Goal: Task Accomplishment & Management: Use online tool/utility

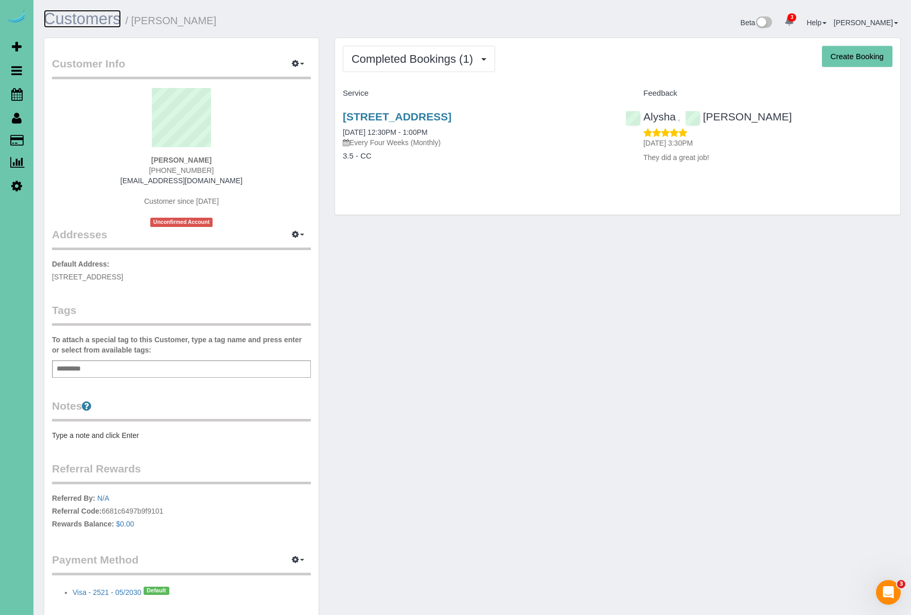
drag, startPoint x: 110, startPoint y: 13, endPoint x: 126, endPoint y: 17, distance: 16.4
click at [110, 13] on link "Customers" at bounding box center [82, 19] width 77 height 18
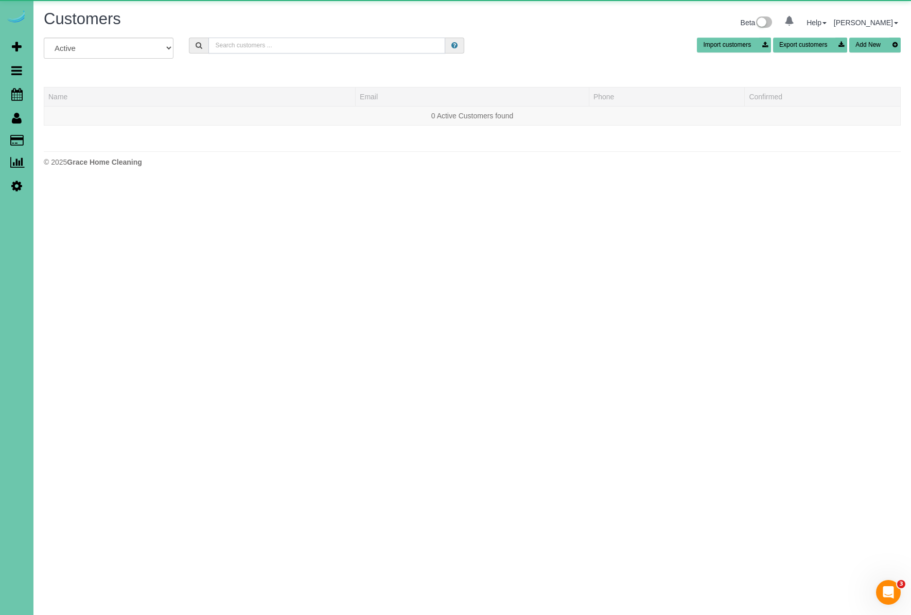
click at [292, 47] on input "text" at bounding box center [326, 46] width 237 height 16
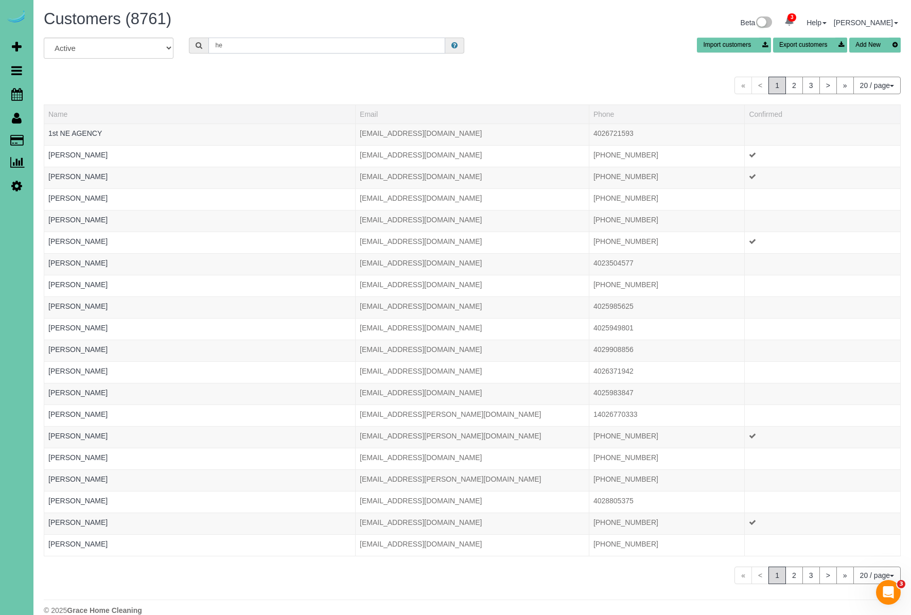
type input "[PERSON_NAME]"
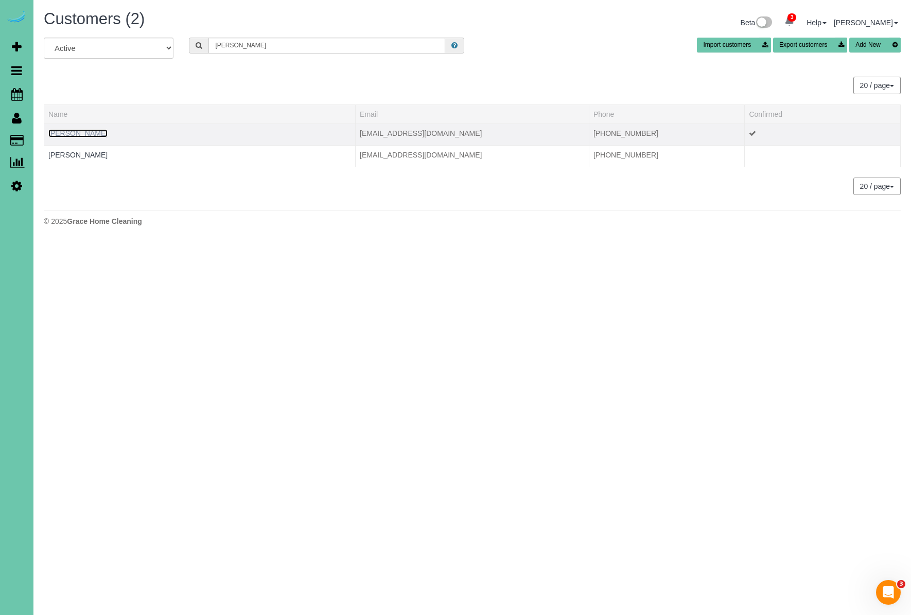
click at [96, 133] on link "[PERSON_NAME]" at bounding box center [77, 133] width 59 height 8
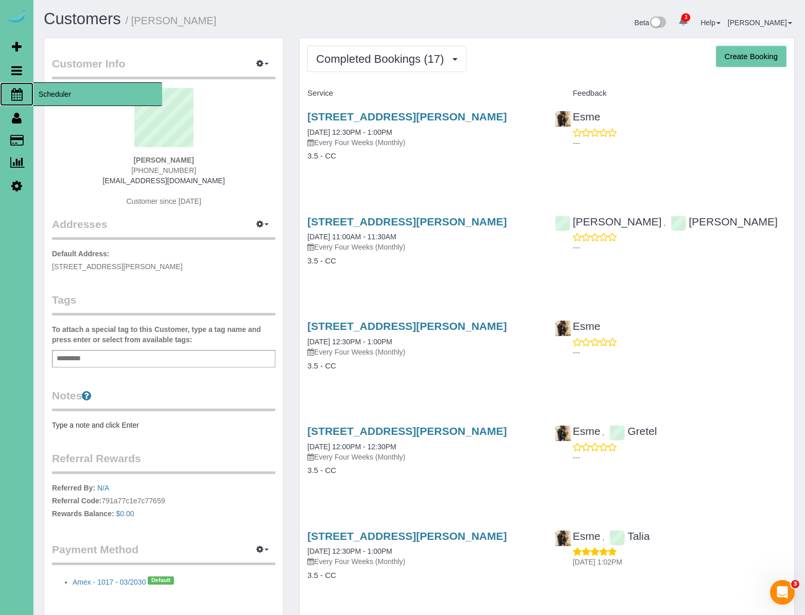
click at [22, 98] on icon at bounding box center [16, 94] width 11 height 12
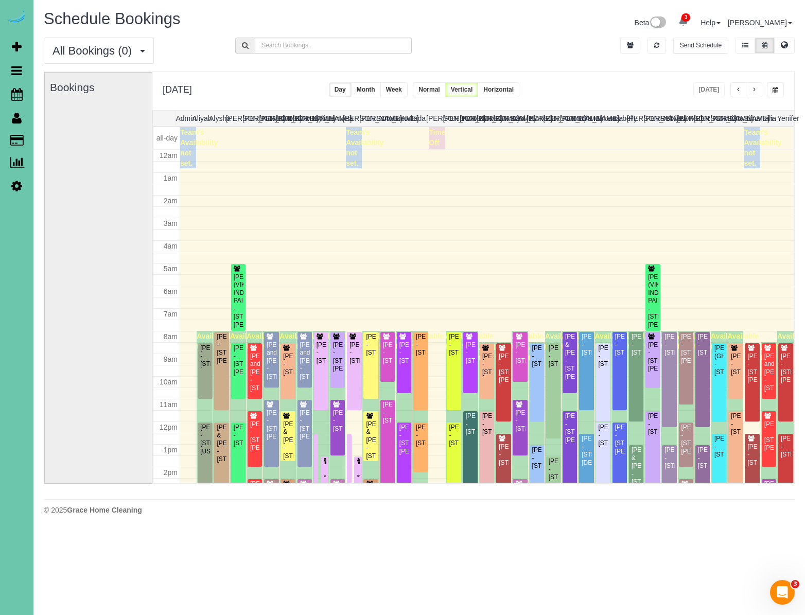
scroll to position [136, 0]
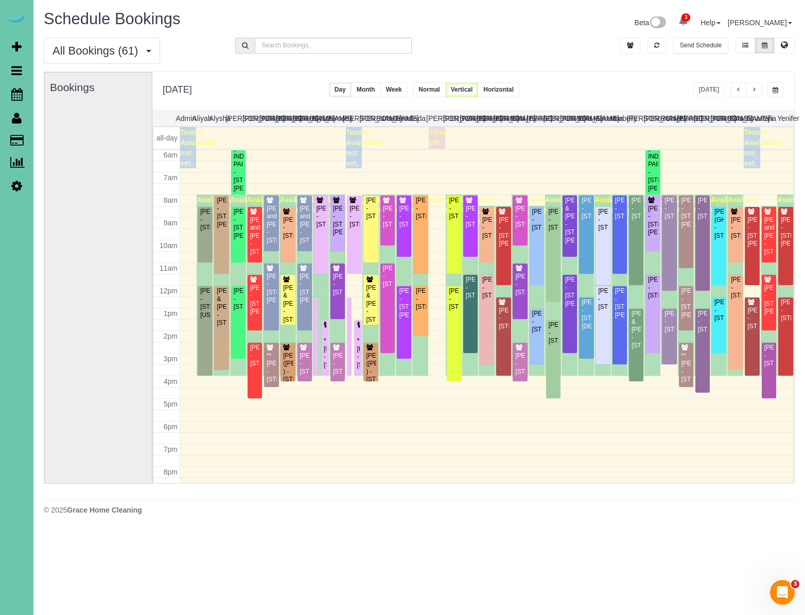
click at [776, 94] on button "button" at bounding box center [775, 89] width 17 height 15
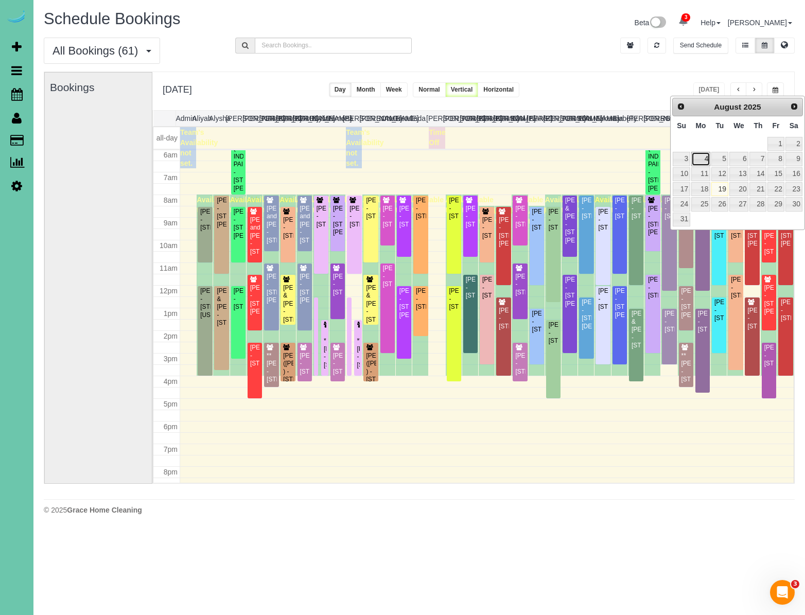
click at [707, 162] on link "4" at bounding box center [700, 159] width 19 height 14
type input "**********"
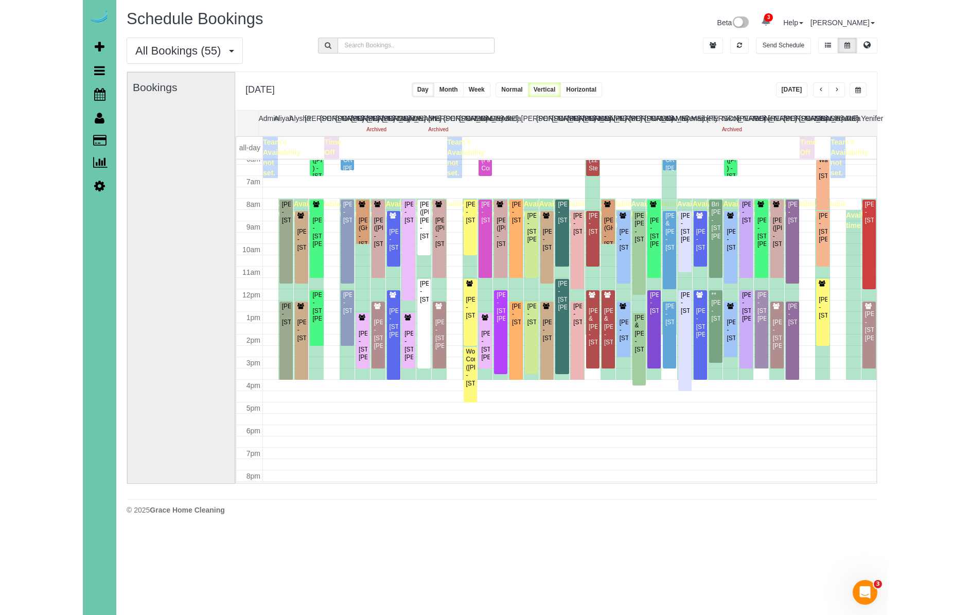
scroll to position [0, 13]
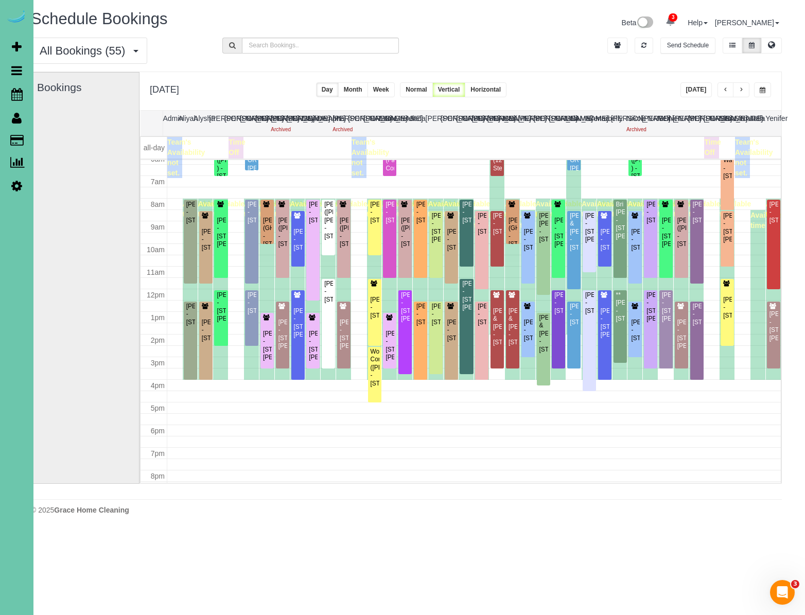
click at [26, 276] on div "3 Beta Your Notifications You have 0 alerts × You have 4 to charge for [DATE] ×…" at bounding box center [16, 307] width 33 height 615
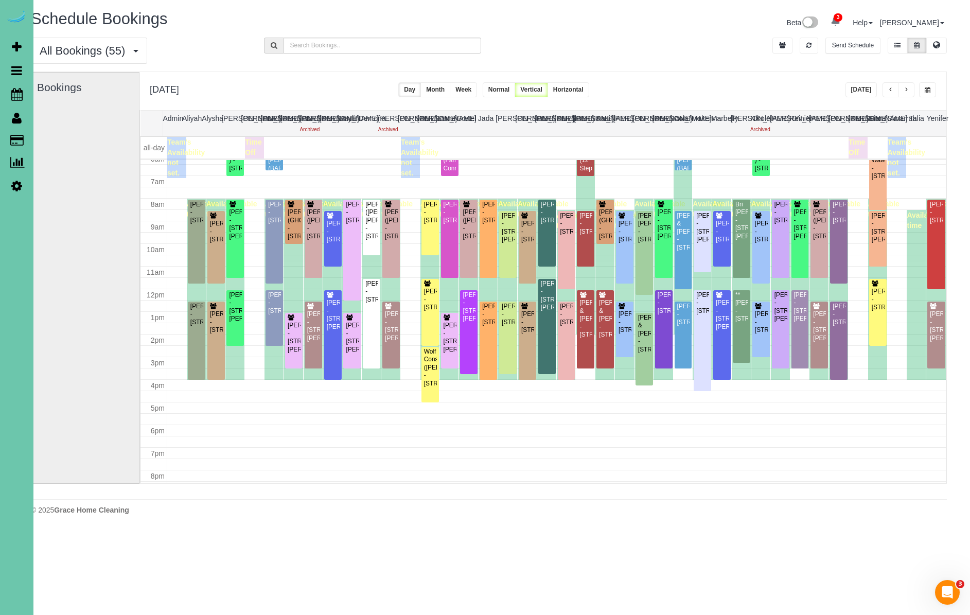
click at [908, 88] on span "button" at bounding box center [905, 90] width 5 height 6
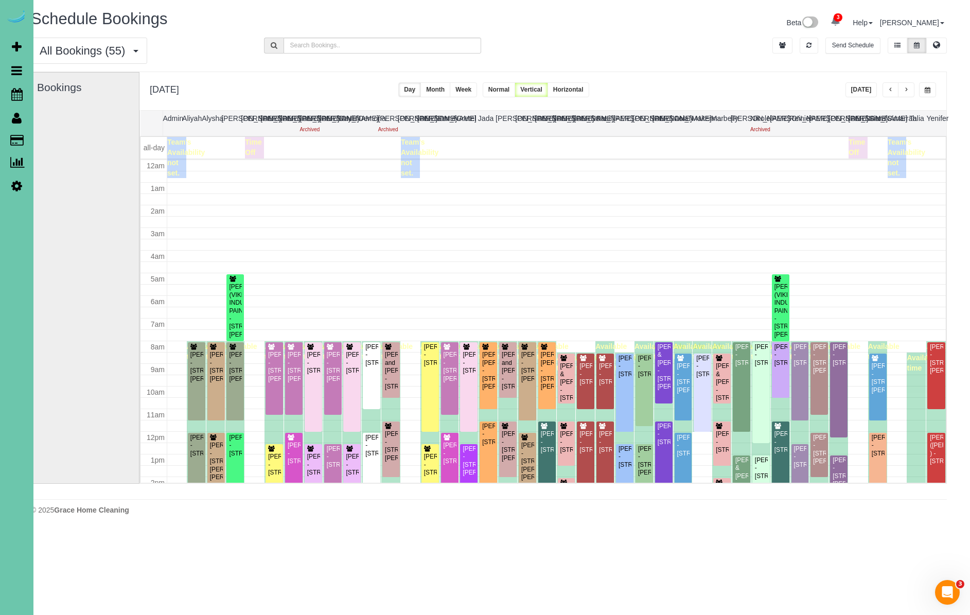
scroll to position [136, 0]
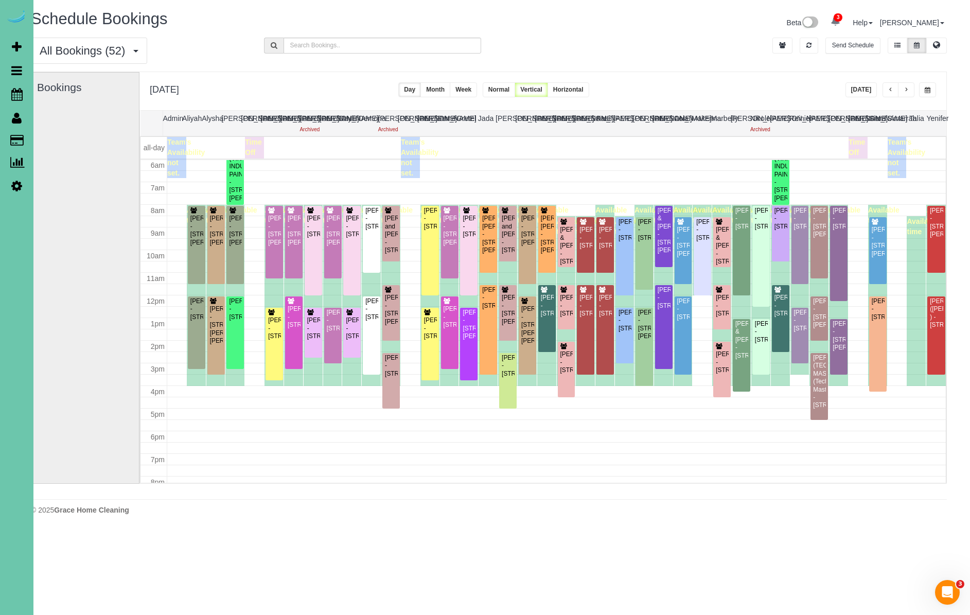
click at [908, 93] on span "button" at bounding box center [905, 90] width 5 height 6
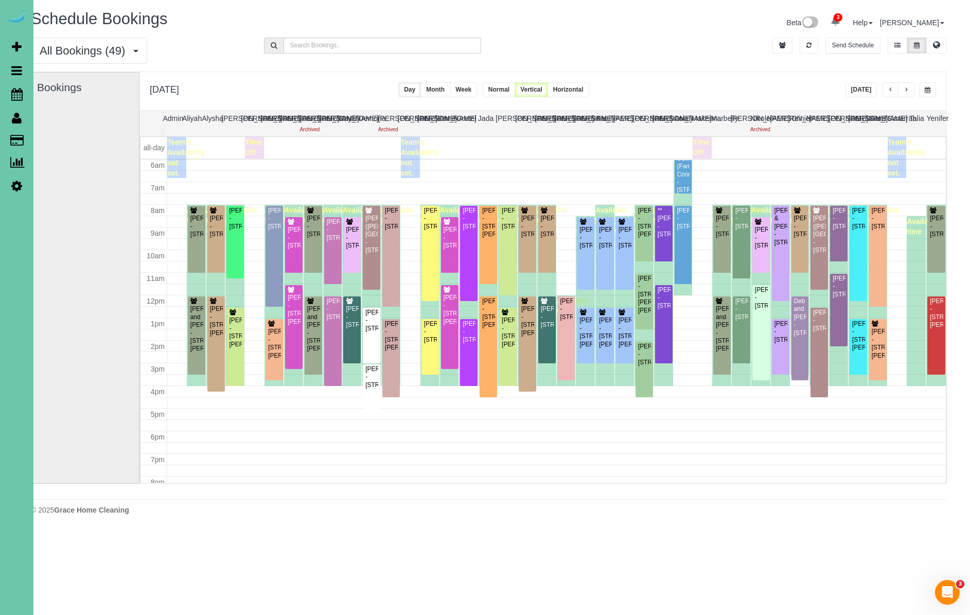
click at [910, 90] on button "button" at bounding box center [906, 89] width 16 height 15
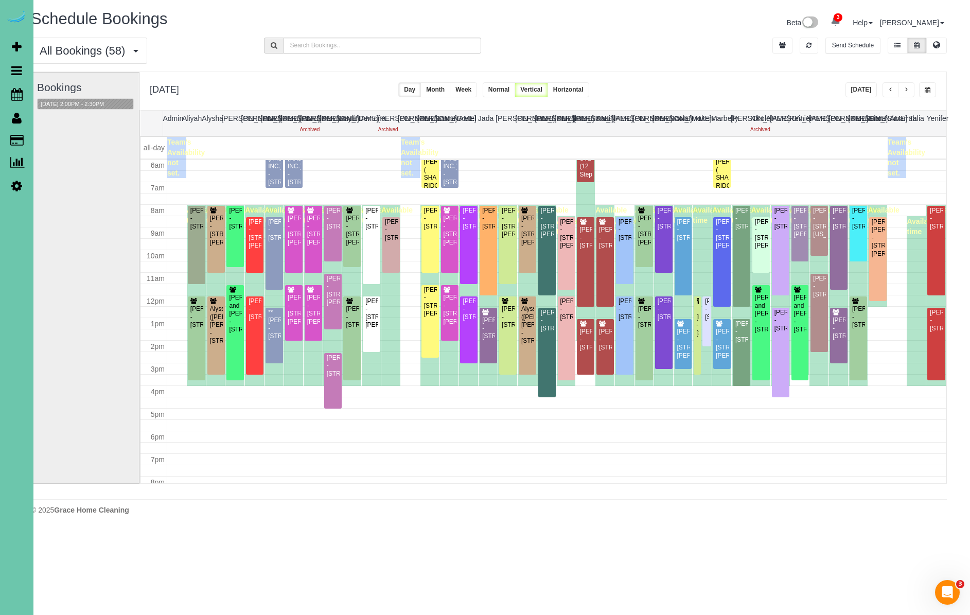
click at [907, 90] on span "button" at bounding box center [905, 90] width 5 height 6
